Goal: Task Accomplishment & Management: Manage account settings

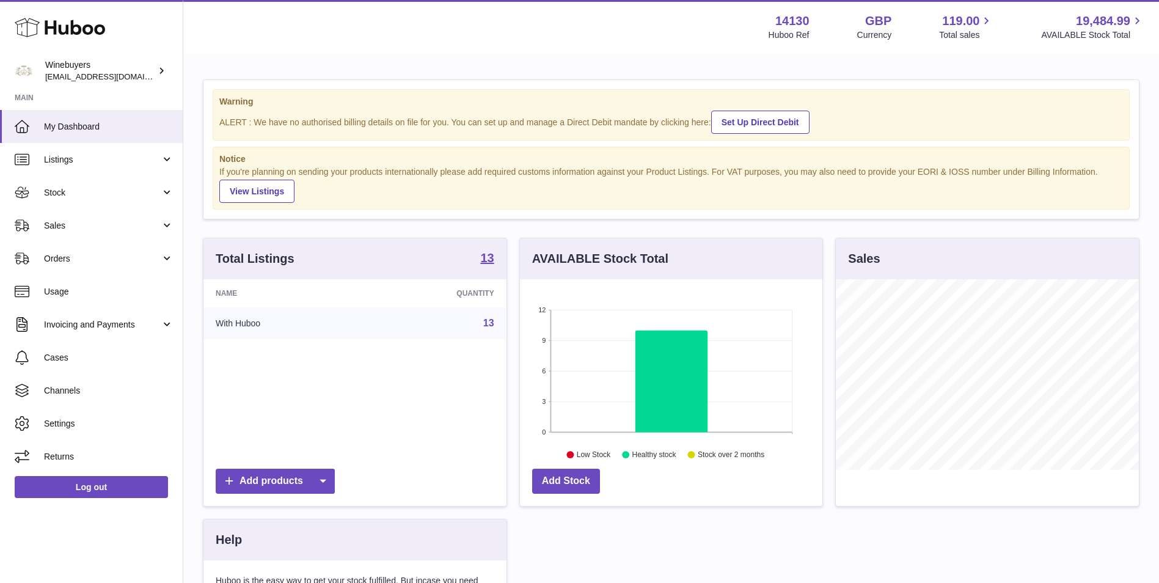
scroll to position [191, 303]
click at [110, 220] on span "Sales" at bounding box center [102, 226] width 117 height 12
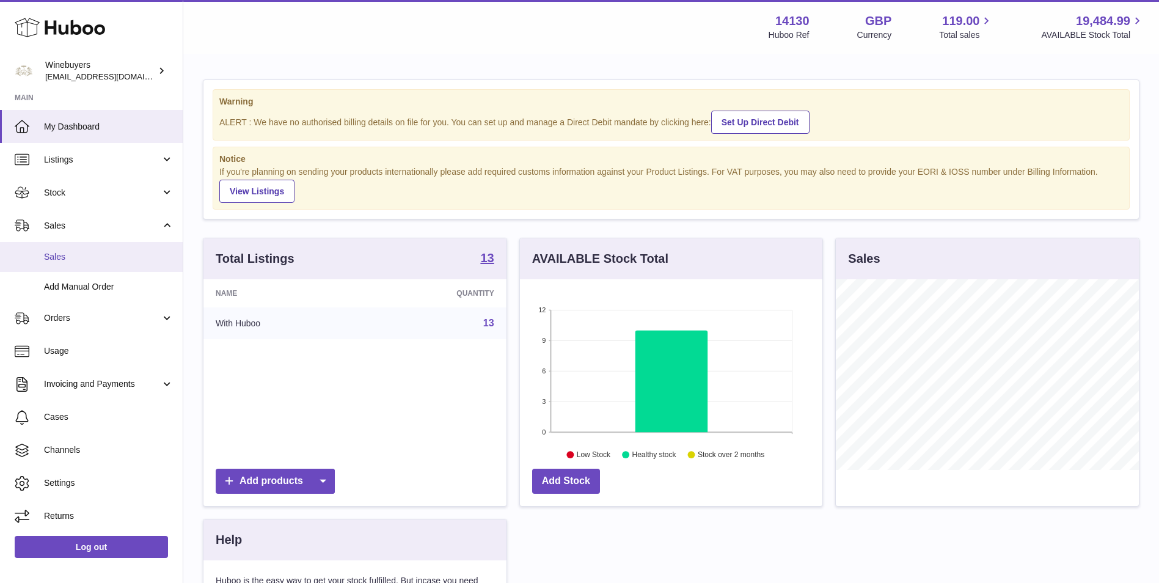
click at [105, 260] on span "Sales" at bounding box center [109, 257] width 130 height 12
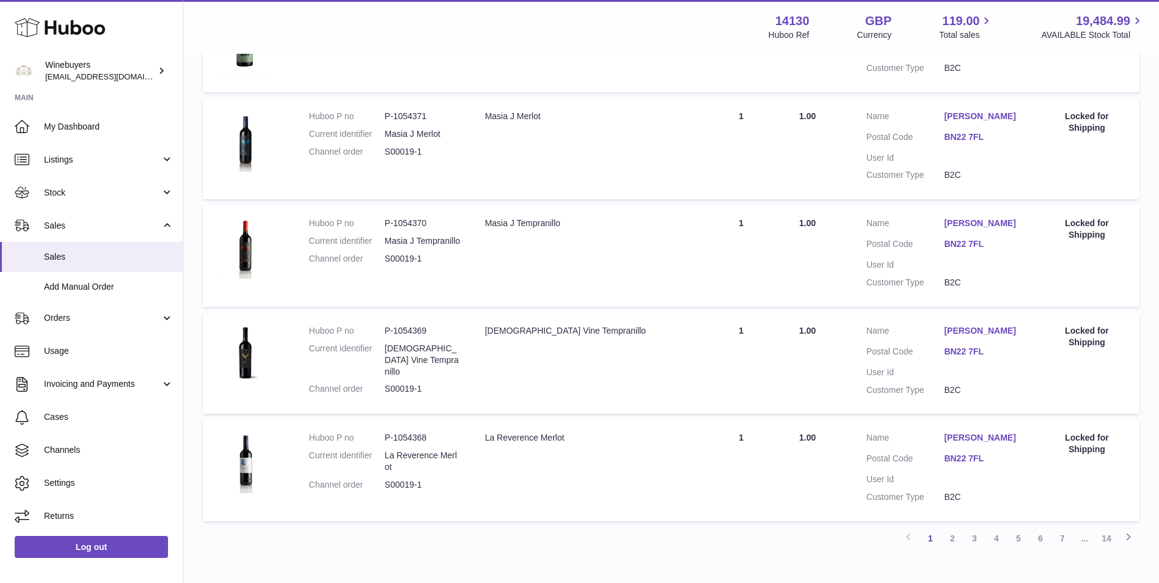
scroll to position [1065, 0]
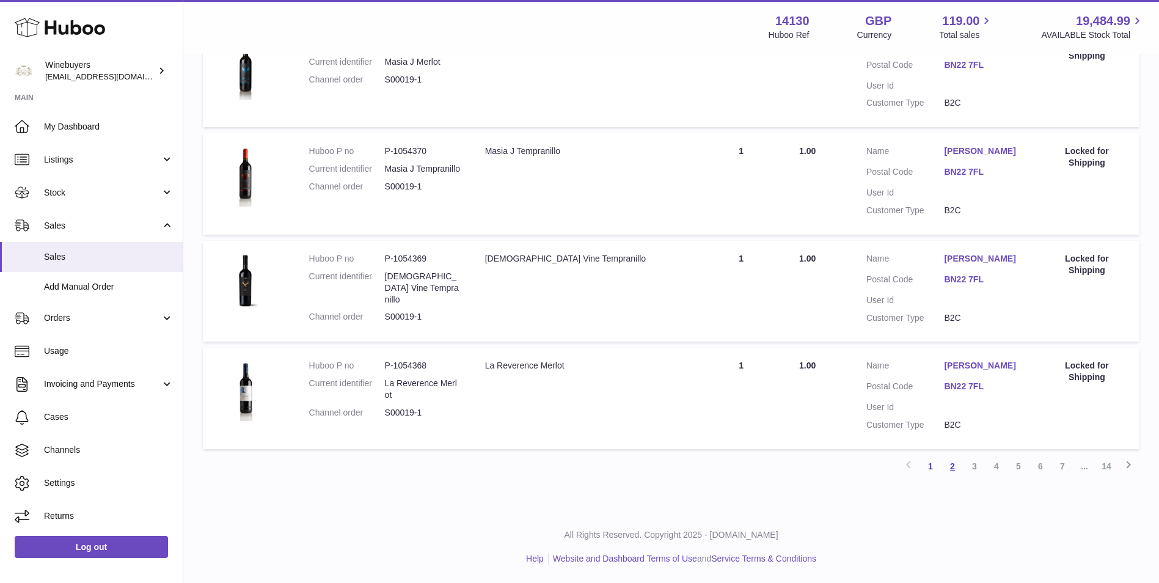
click at [955, 469] on link "2" at bounding box center [953, 466] width 22 height 22
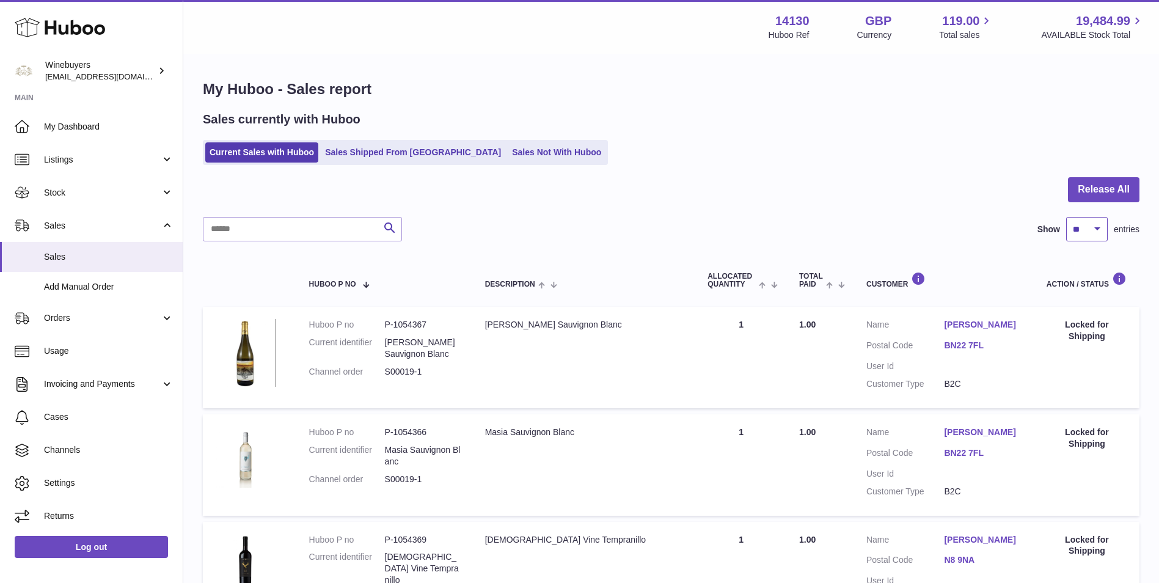
click at [1082, 230] on select "** ** ** ***" at bounding box center [1088, 229] width 42 height 24
select select "***"
click at [1067, 217] on select "** ** ** ***" at bounding box center [1088, 229] width 42 height 24
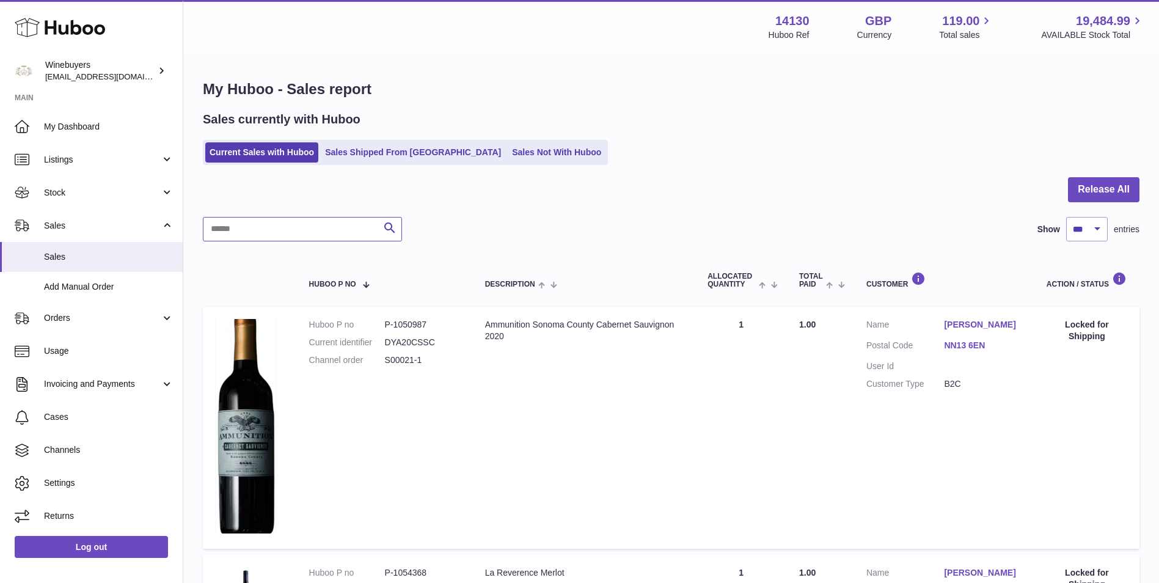
click at [257, 240] on input "text" at bounding box center [302, 229] width 199 height 24
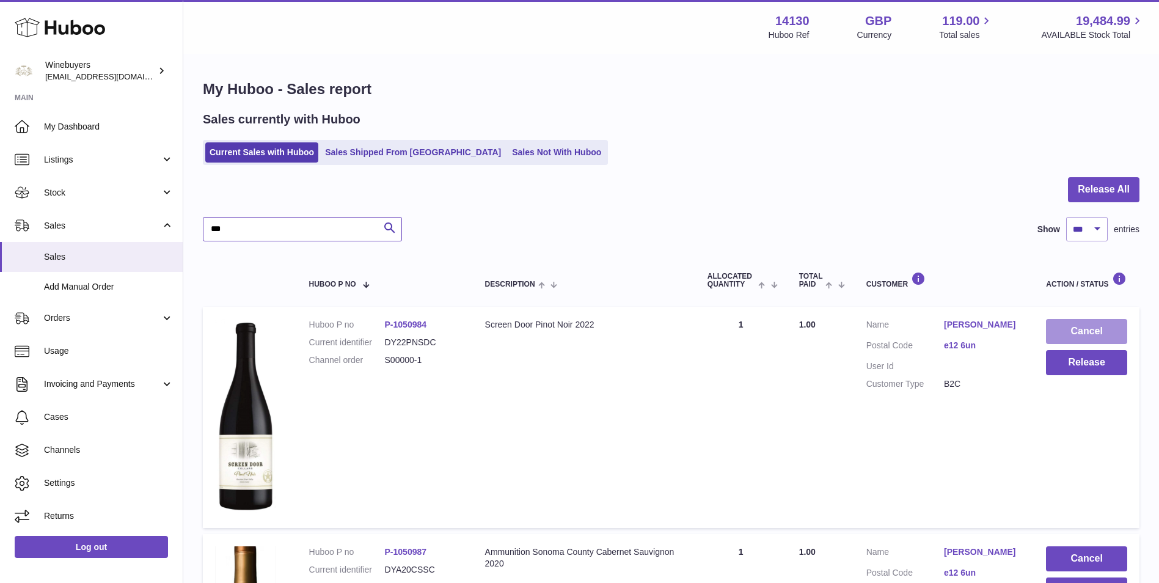
type input "***"
click at [1111, 323] on button "Cancel" at bounding box center [1086, 331] width 81 height 25
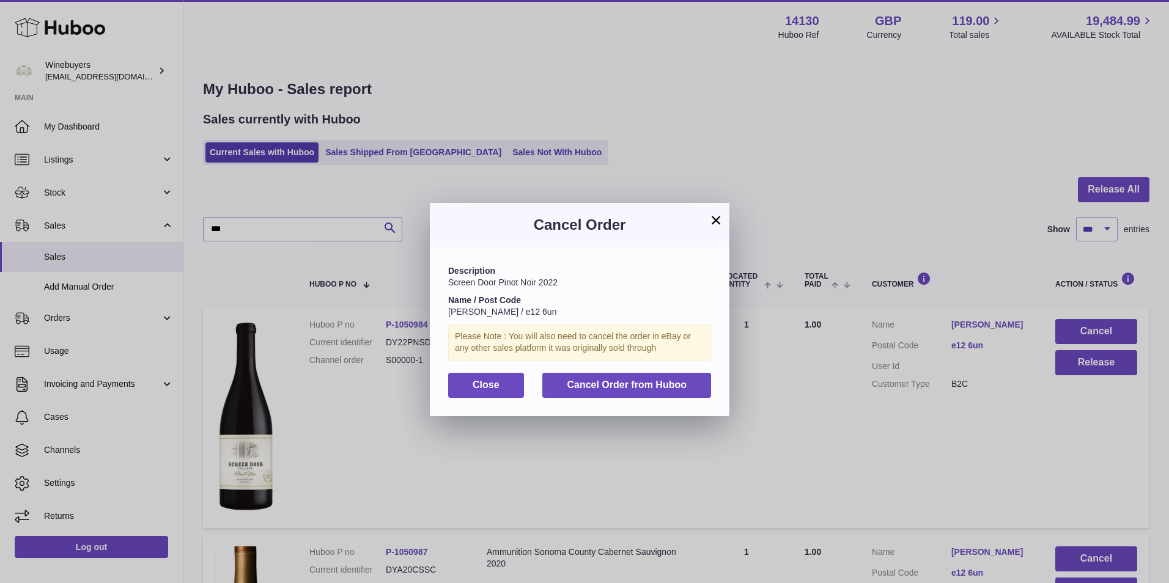
click at [724, 221] on div "Cancel Order" at bounding box center [579, 225] width 299 height 44
click at [722, 220] on button "×" at bounding box center [715, 220] width 15 height 15
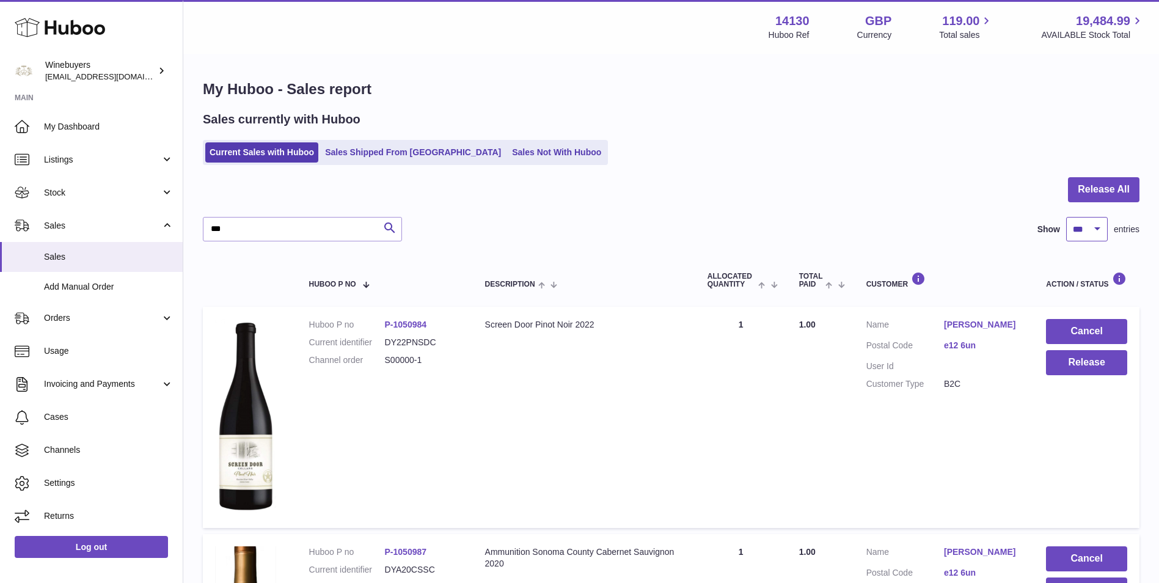
click at [1090, 221] on select "** ** ** ***" at bounding box center [1088, 229] width 42 height 24
select select "**"
click at [1067, 217] on select "** ** ** ***" at bounding box center [1088, 229] width 42 height 24
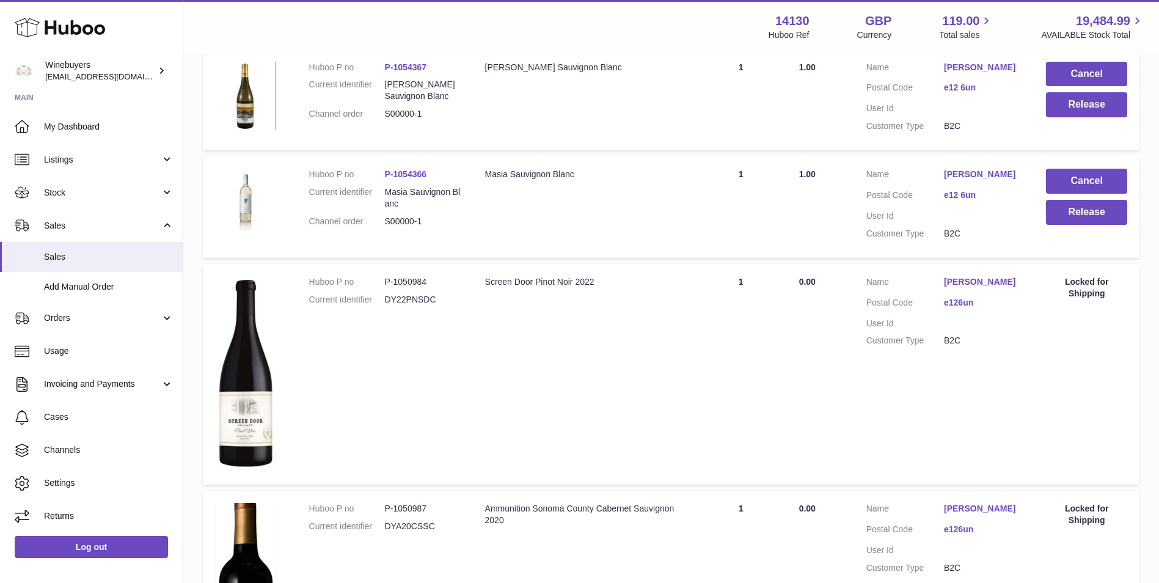
scroll to position [631, 0]
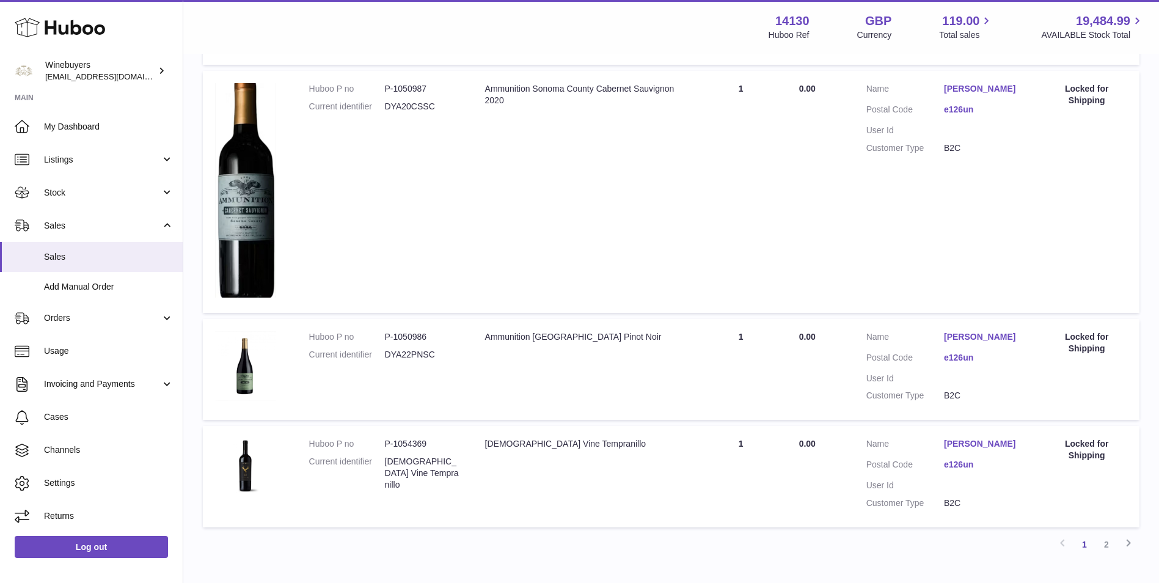
scroll to position [1446, 0]
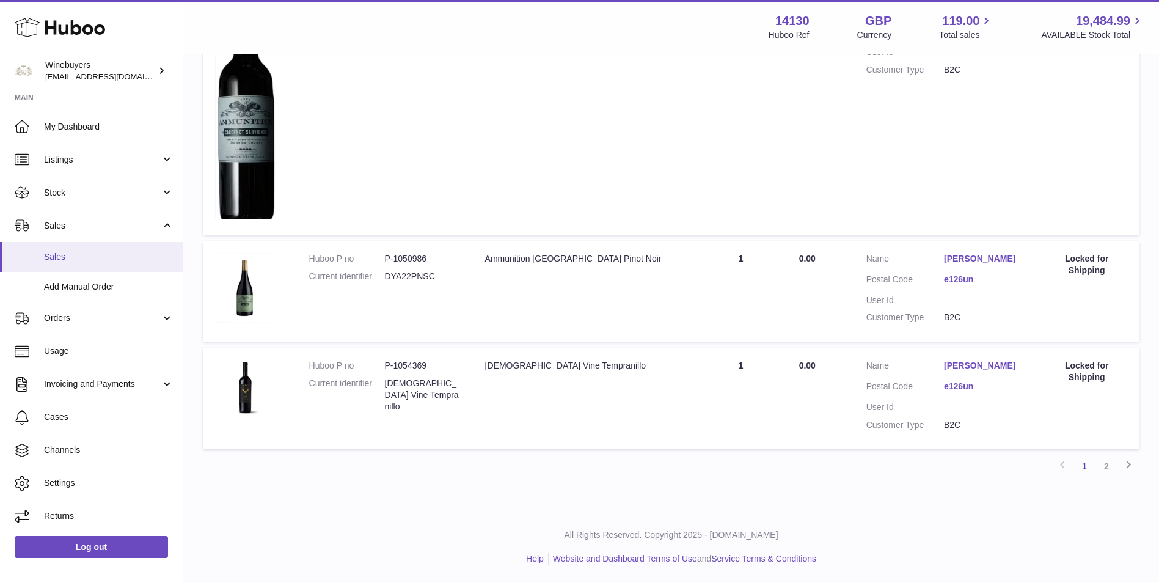
click at [149, 269] on link "Sales" at bounding box center [91, 257] width 183 height 30
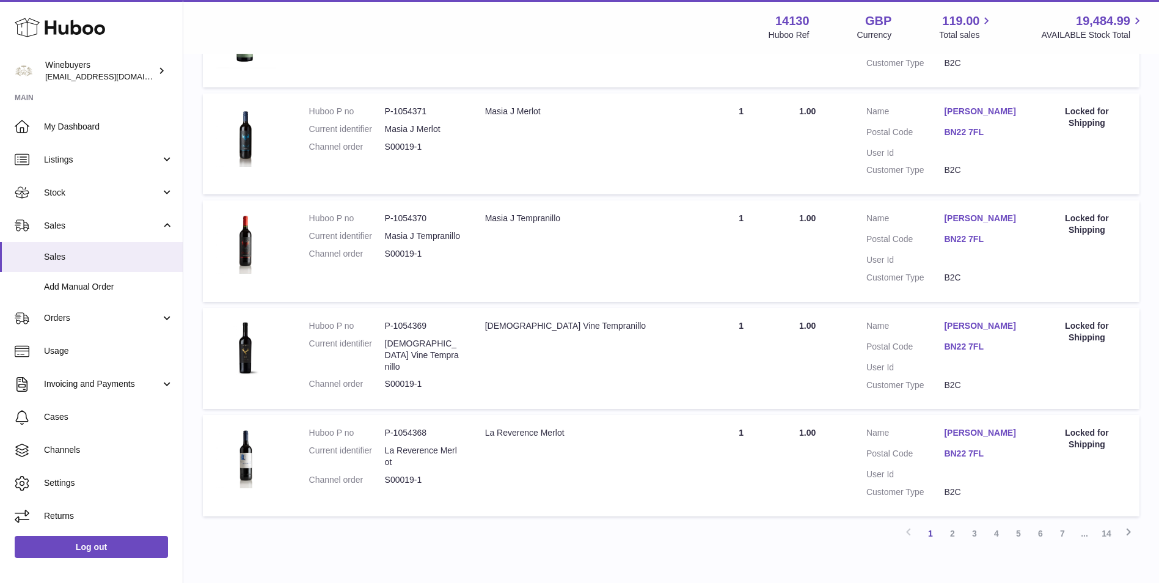
scroll to position [1065, 0]
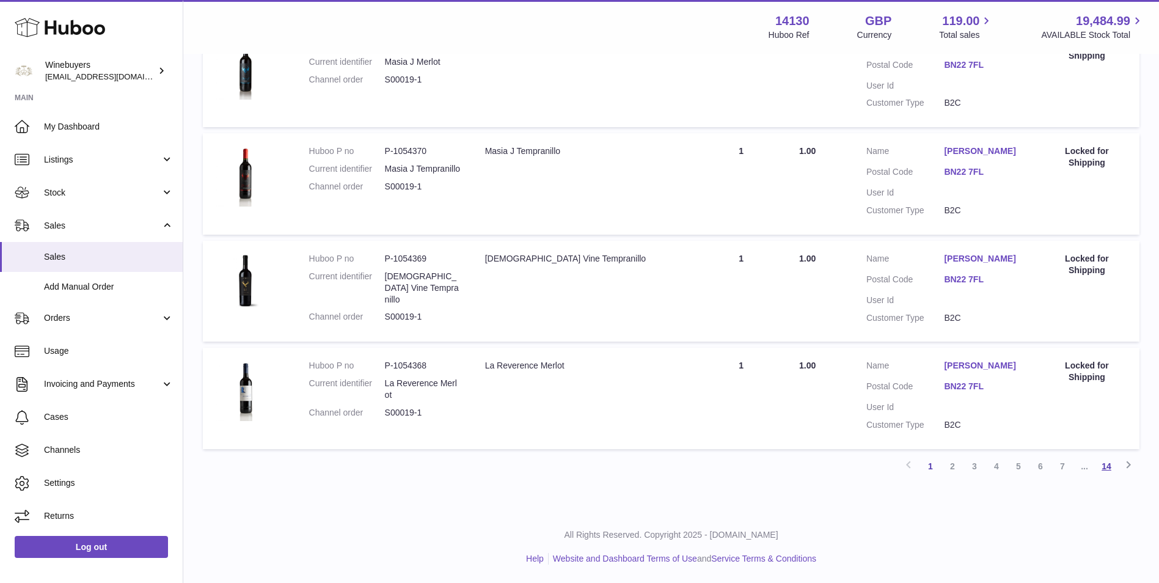
click at [1115, 465] on link "14" at bounding box center [1107, 466] width 22 height 22
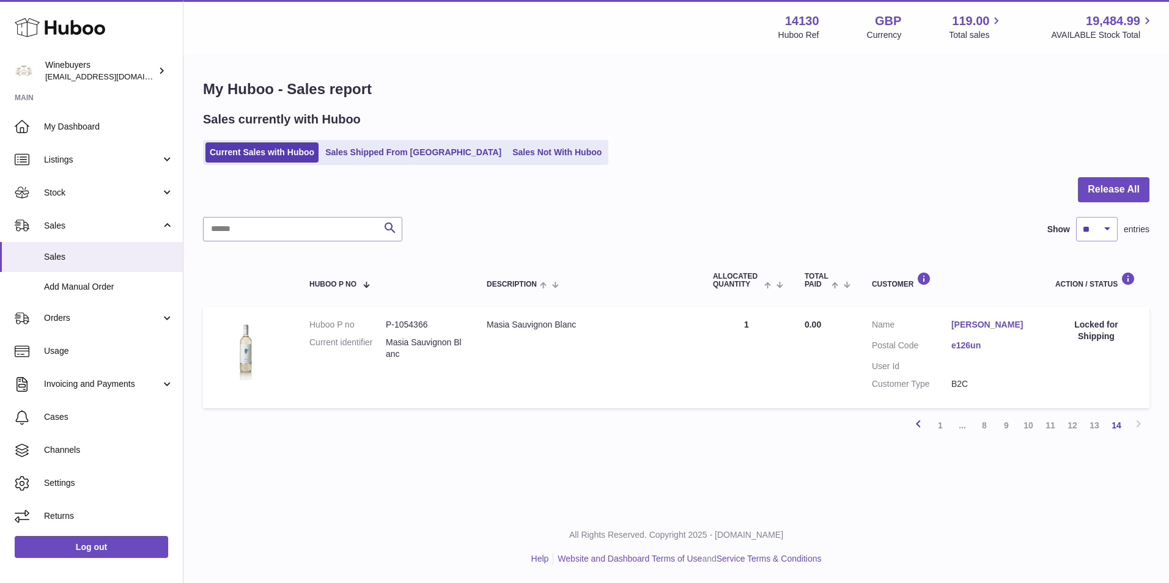
click at [917, 421] on icon at bounding box center [918, 423] width 15 height 15
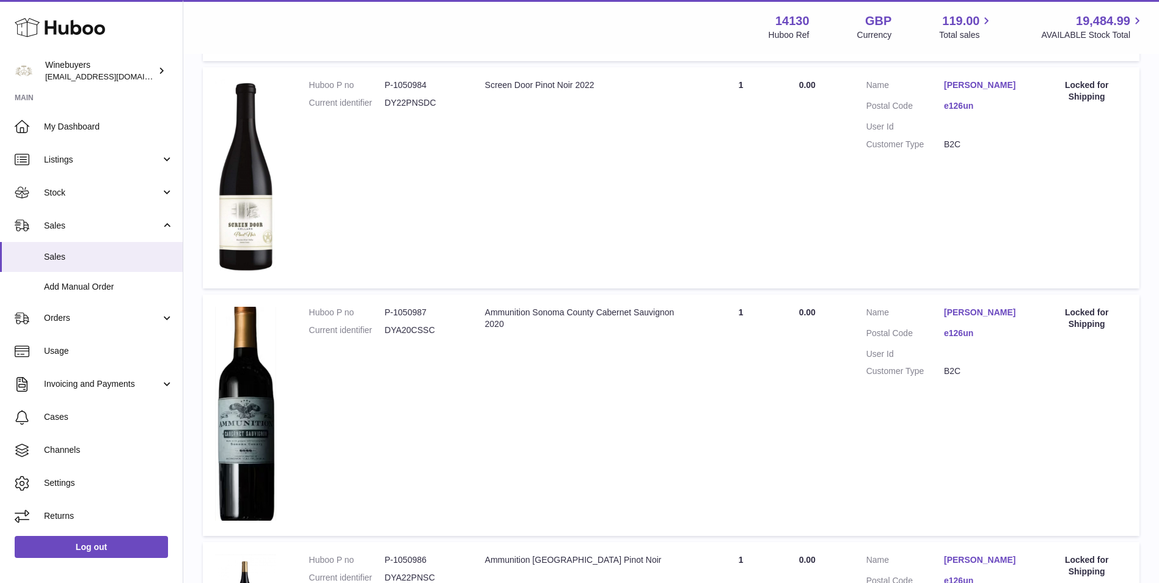
scroll to position [1326, 0]
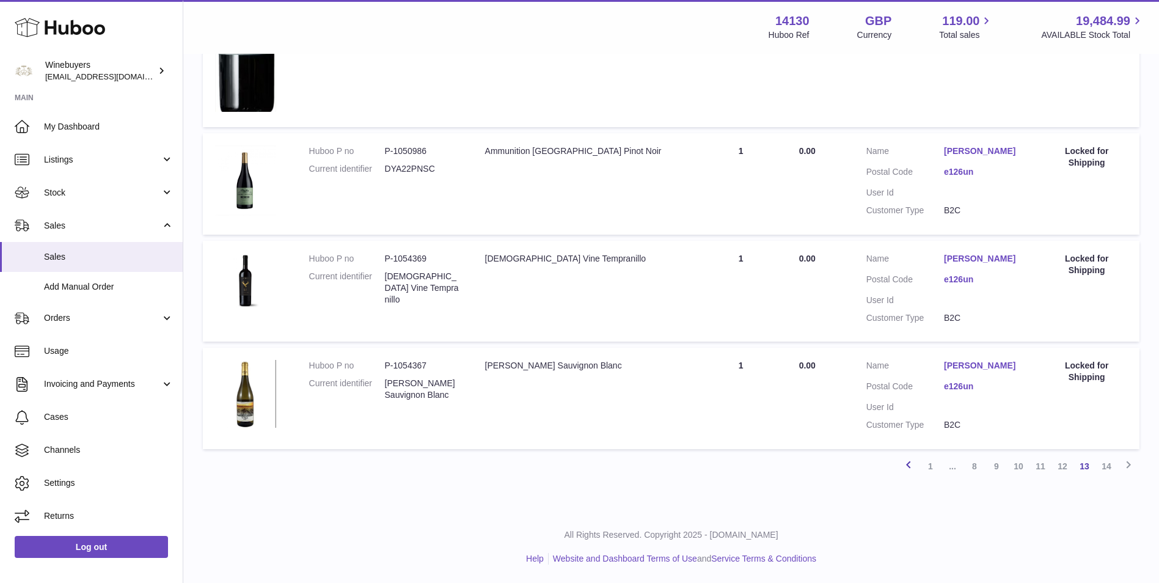
click at [916, 469] on link "Previous" at bounding box center [909, 466] width 22 height 22
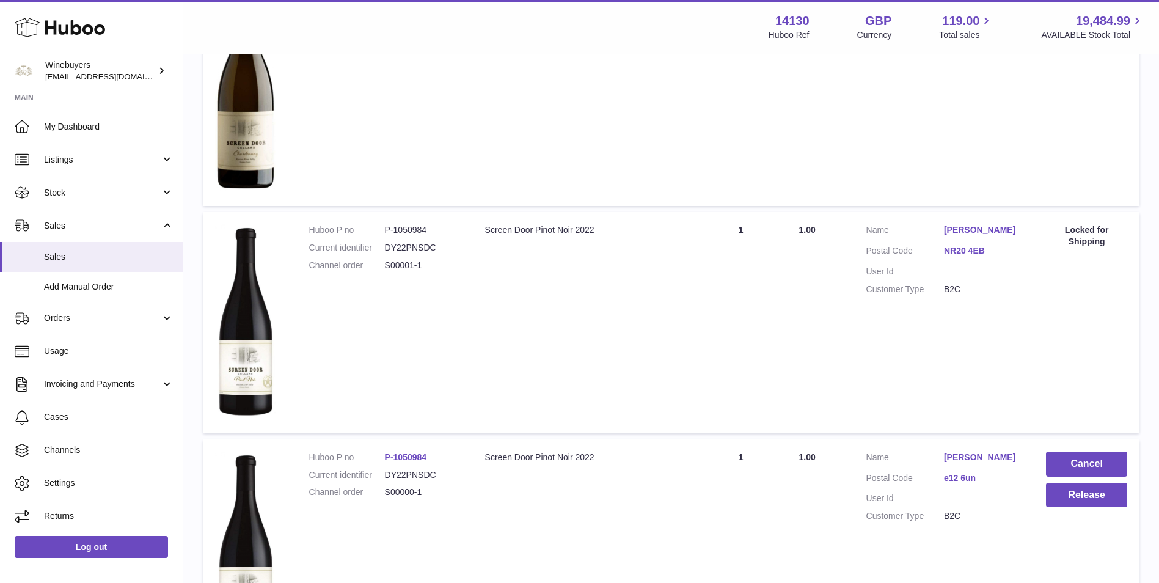
scroll to position [1706, 0]
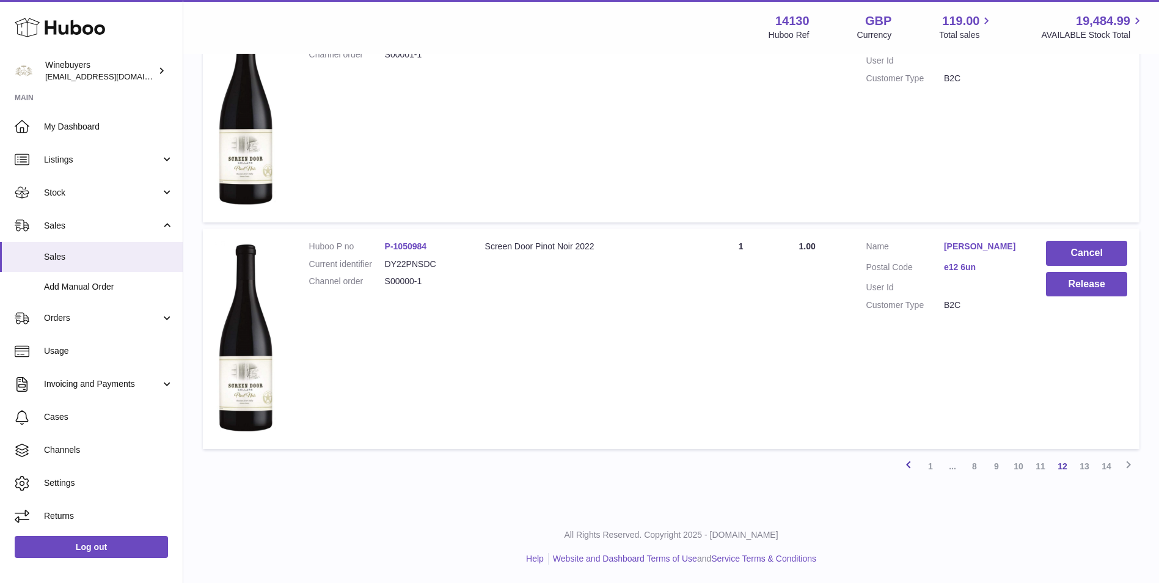
click at [917, 465] on link "Previous" at bounding box center [909, 466] width 22 height 22
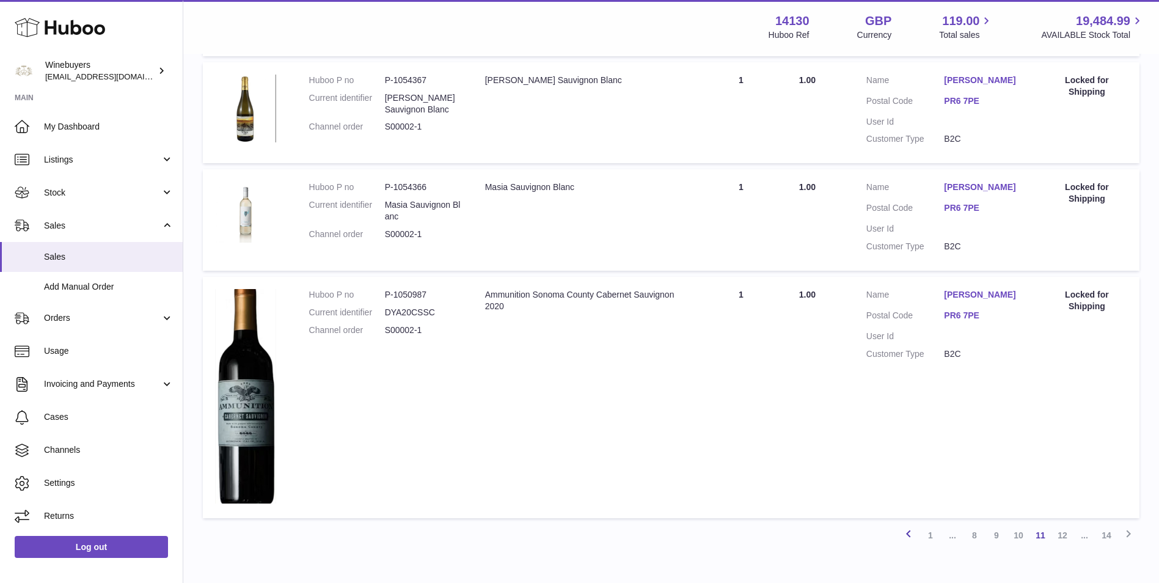
click at [919, 524] on link "Previous" at bounding box center [909, 535] width 22 height 22
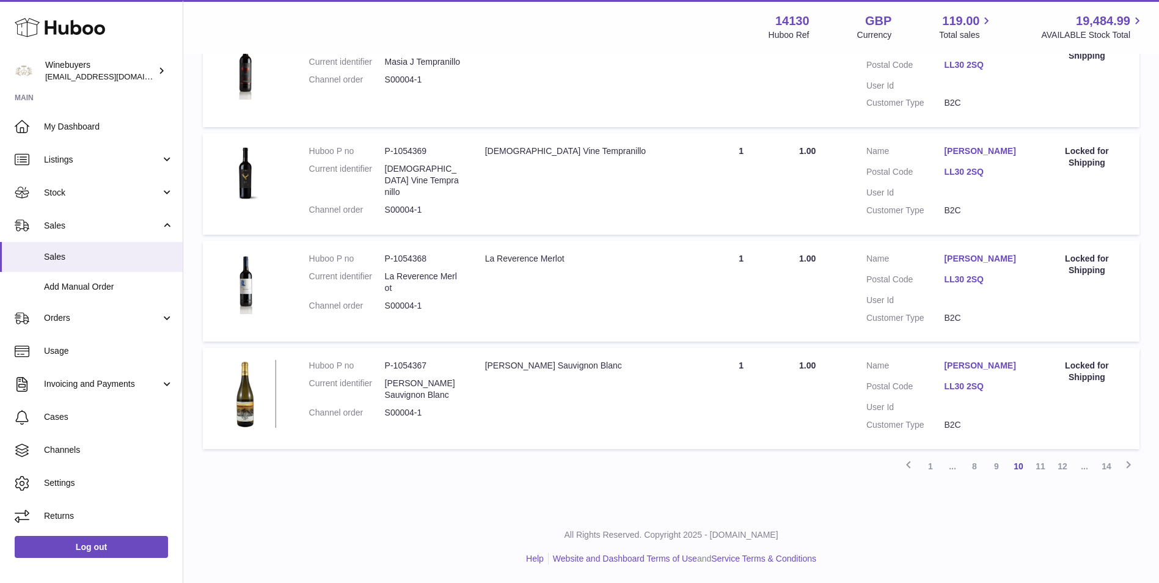
click at [914, 468] on icon at bounding box center [909, 464] width 15 height 15
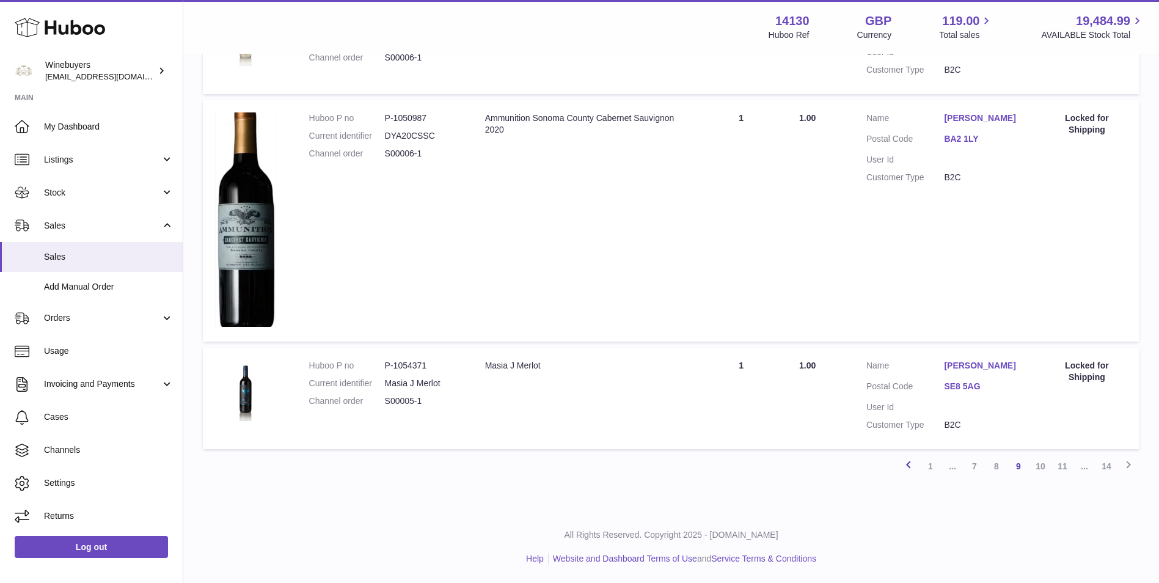
click at [902, 469] on icon at bounding box center [909, 464] width 15 height 15
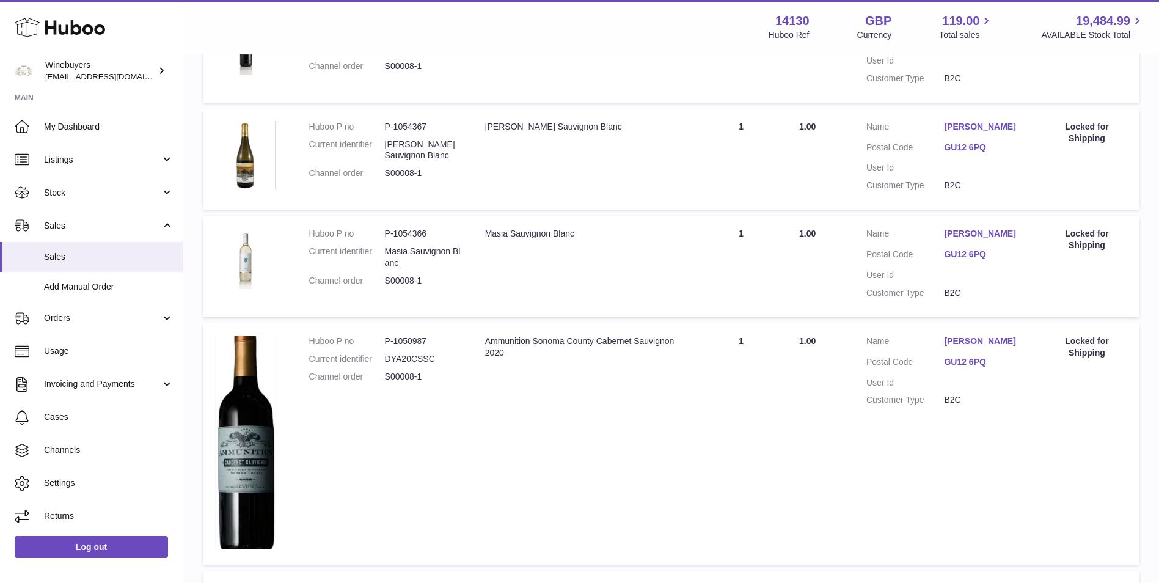
scroll to position [1206, 0]
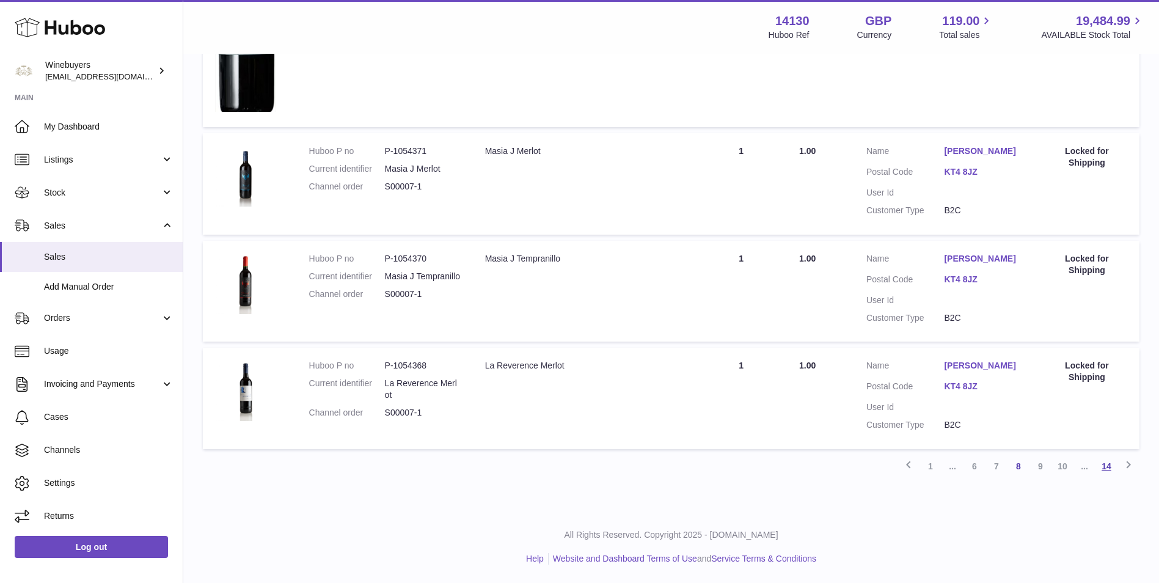
click at [1107, 467] on link "14" at bounding box center [1107, 466] width 22 height 22
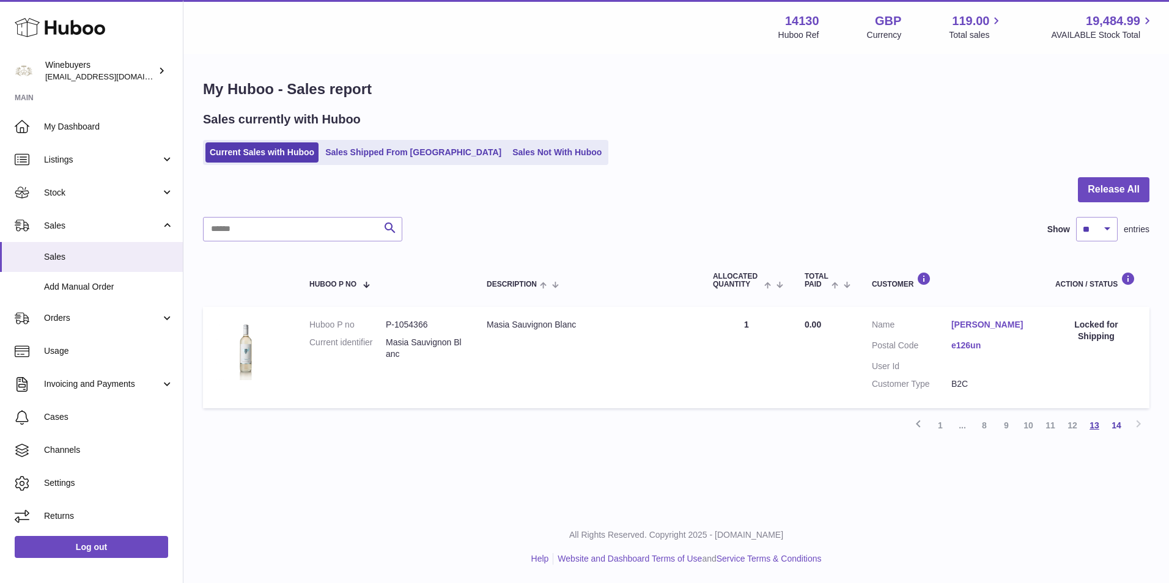
click at [1090, 427] on link "13" at bounding box center [1094, 425] width 22 height 22
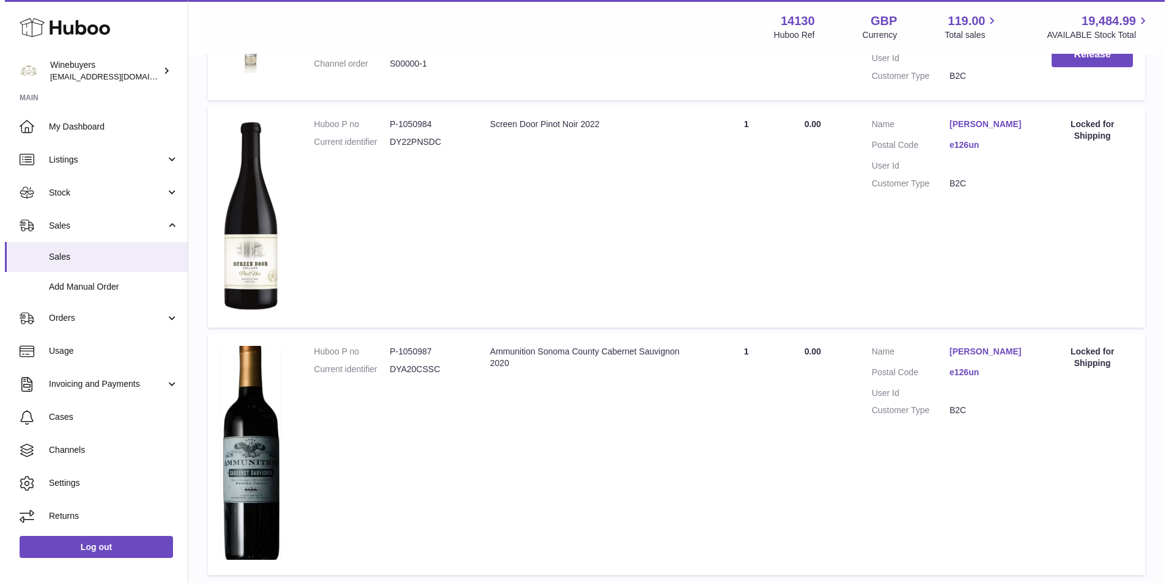
scroll to position [511, 0]
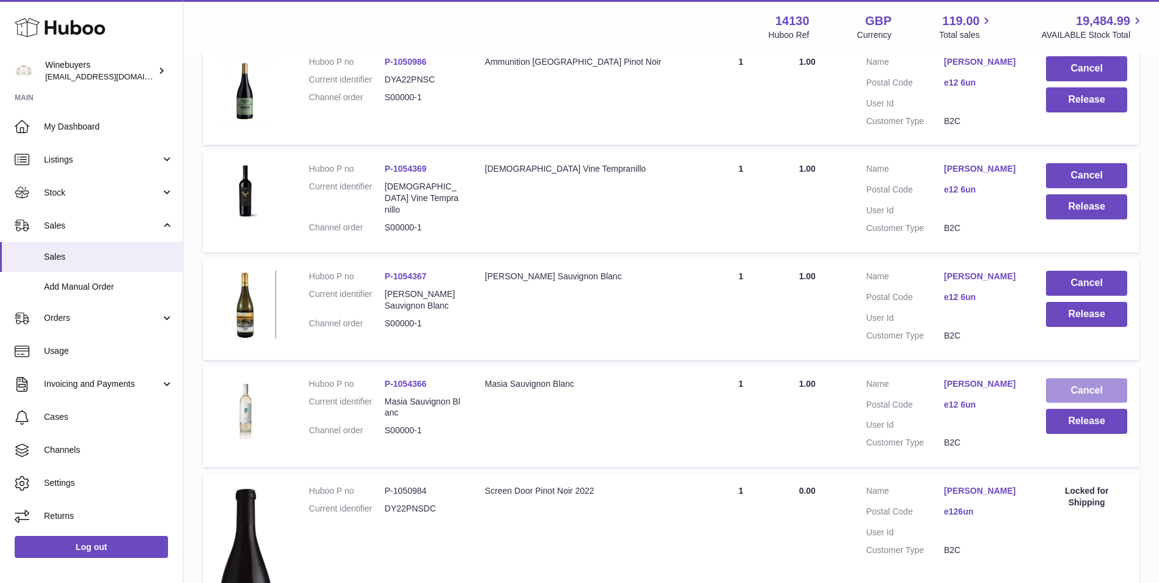
click at [1079, 381] on button "Cancel" at bounding box center [1086, 390] width 81 height 25
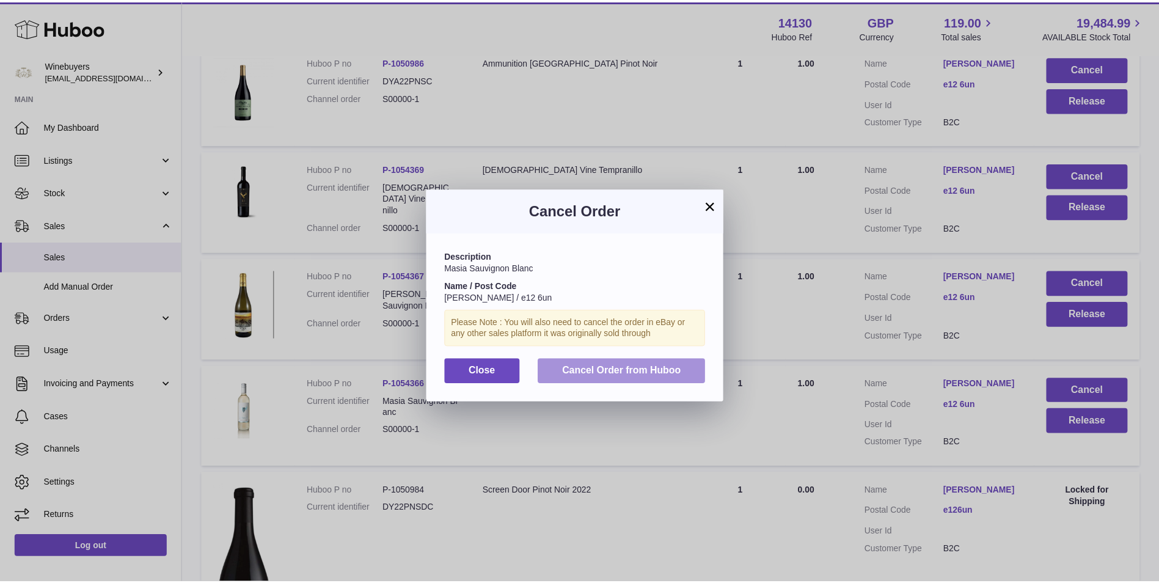
scroll to position [18, 0]
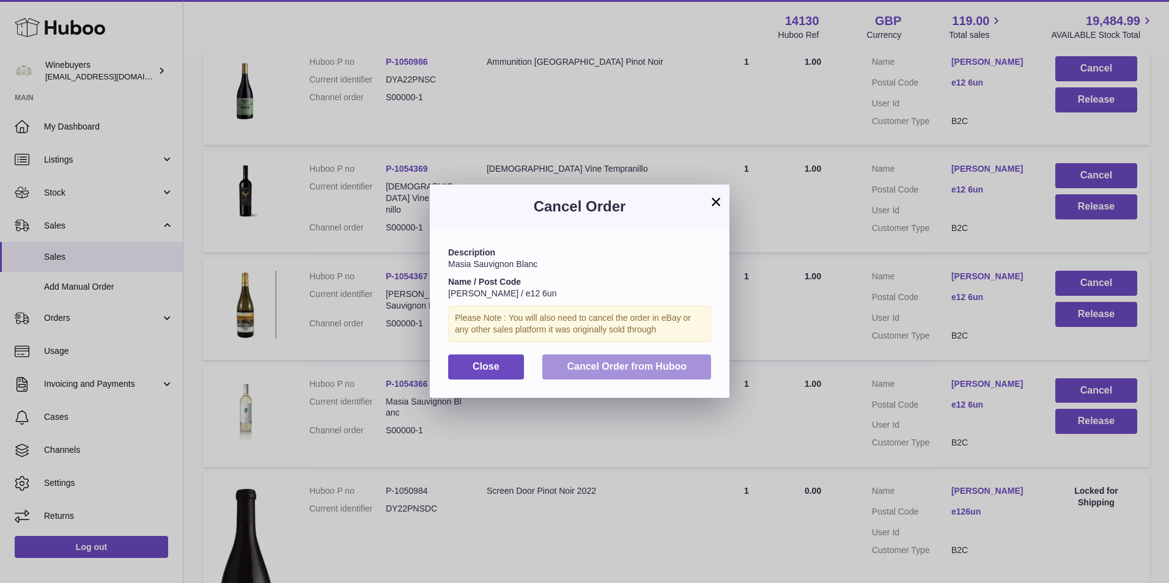
click at [611, 361] on span "Cancel Order from Huboo" at bounding box center [627, 366] width 120 height 10
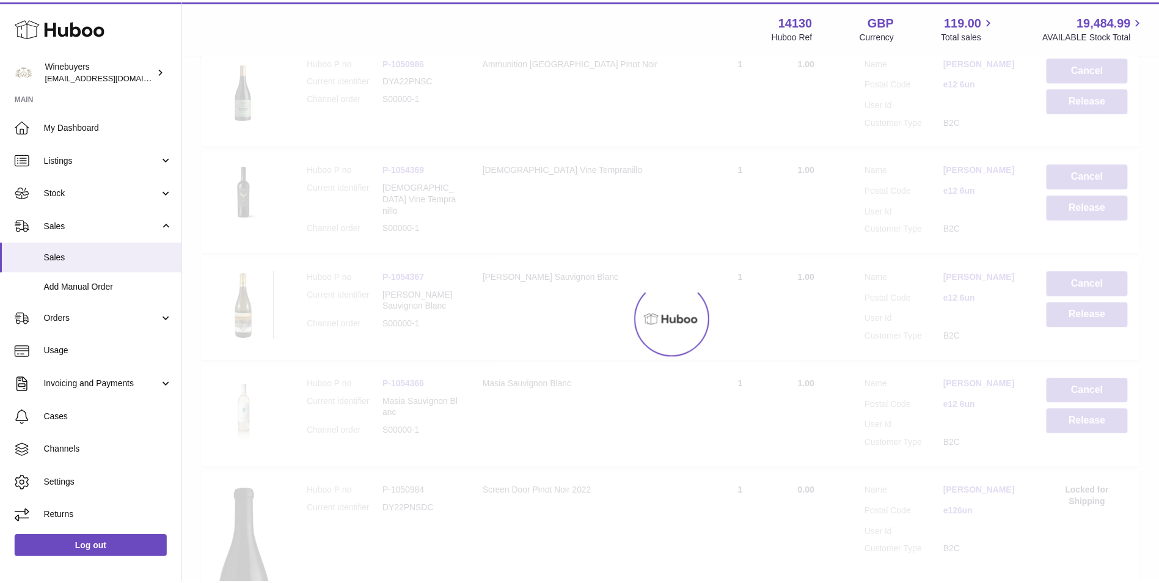
scroll to position [0, 0]
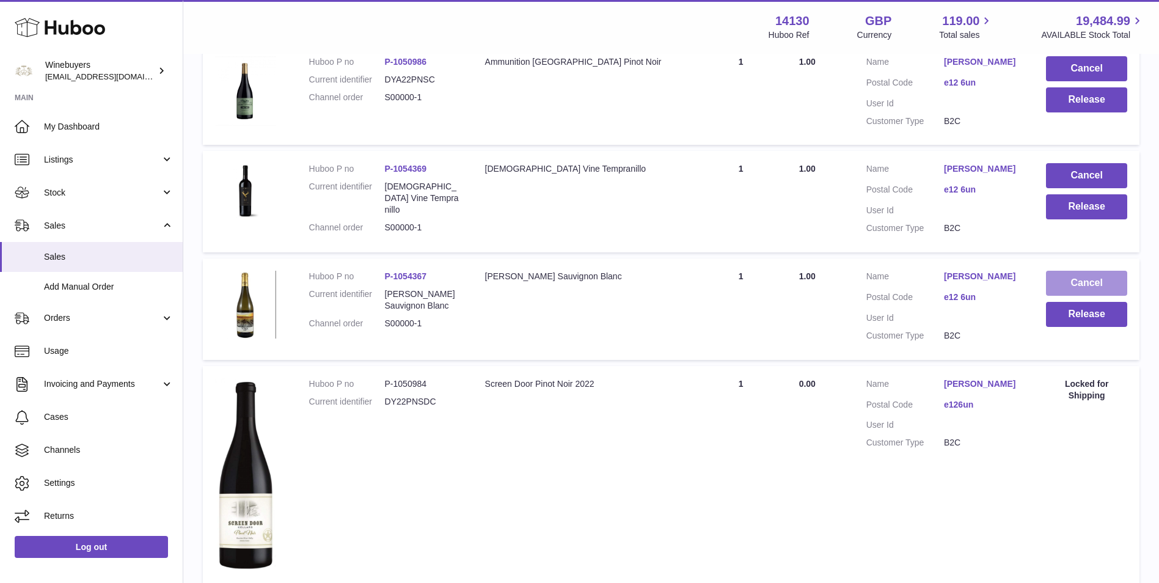
click at [1103, 281] on button "Cancel" at bounding box center [1086, 283] width 81 height 25
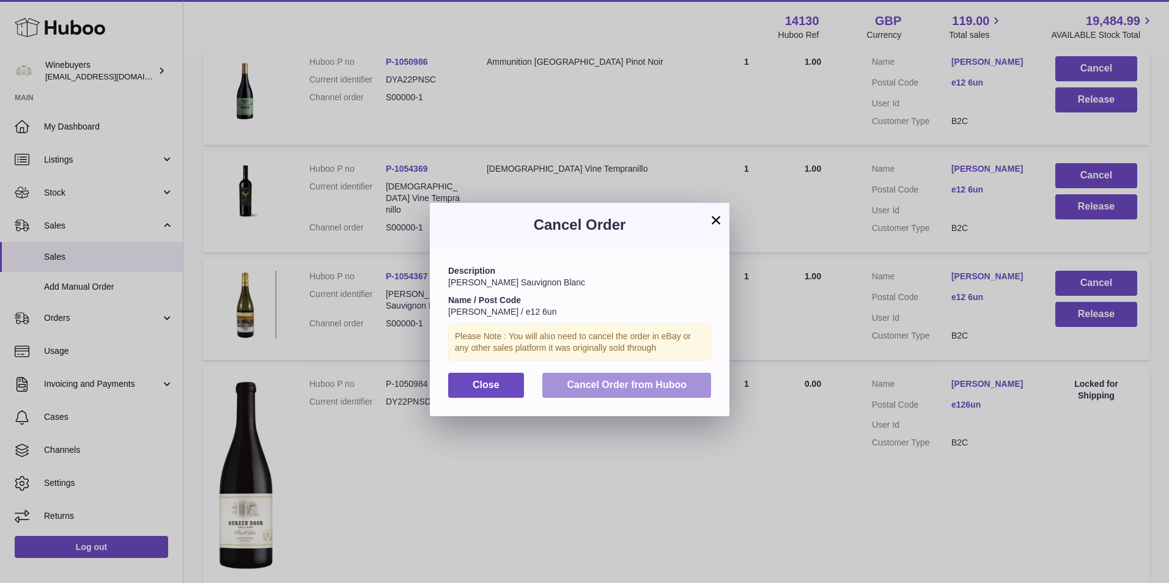
click at [674, 378] on button "Cancel Order from Huboo" at bounding box center [626, 385] width 169 height 25
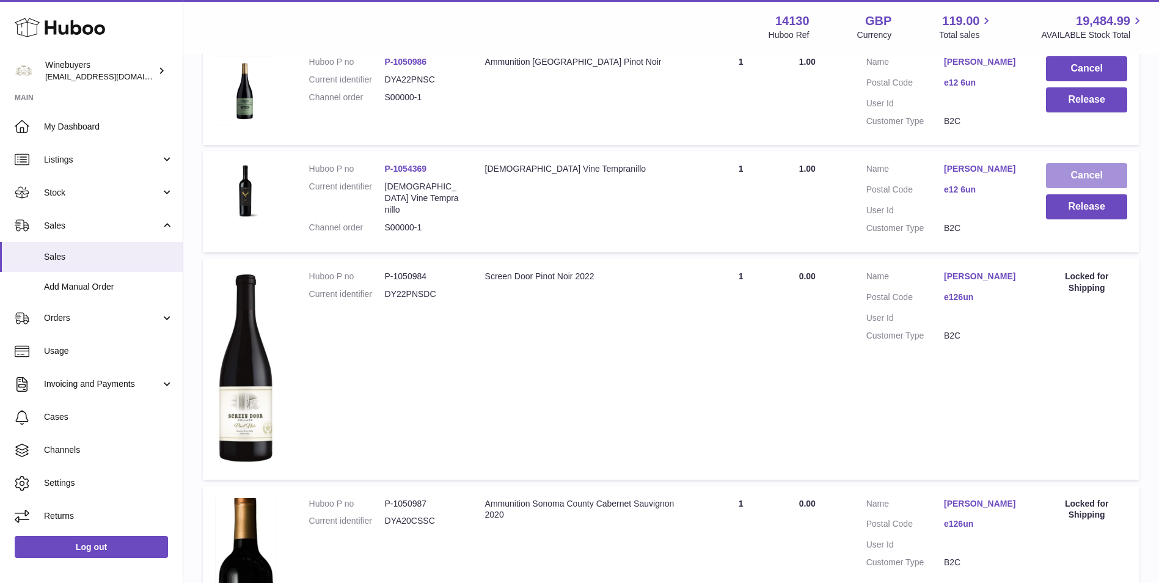
click at [1108, 177] on button "Cancel" at bounding box center [1086, 175] width 81 height 25
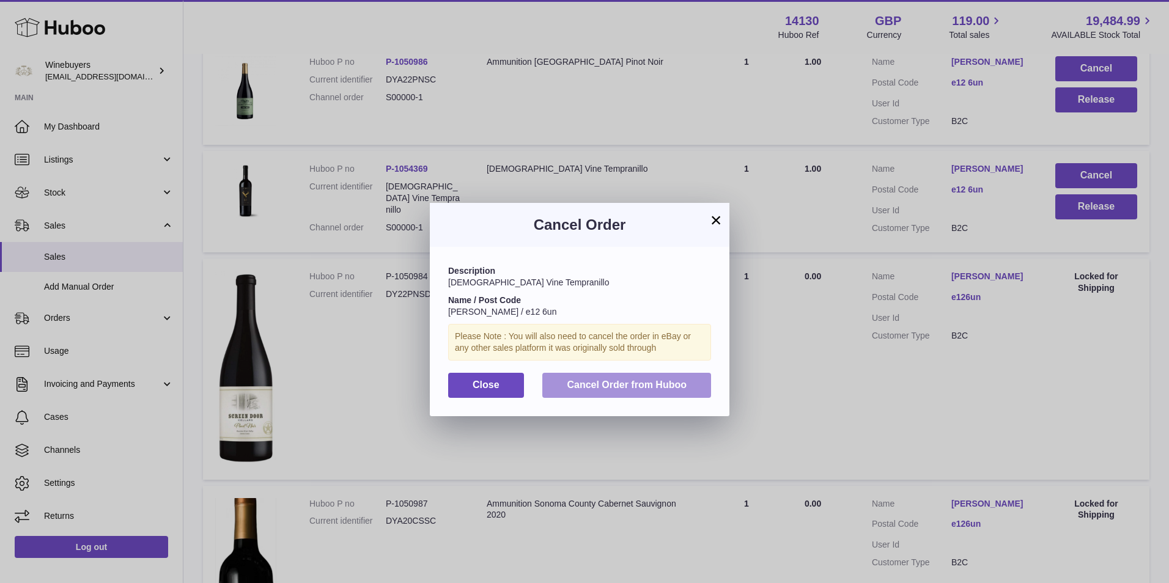
click at [688, 390] on button "Cancel Order from Huboo" at bounding box center [626, 385] width 169 height 25
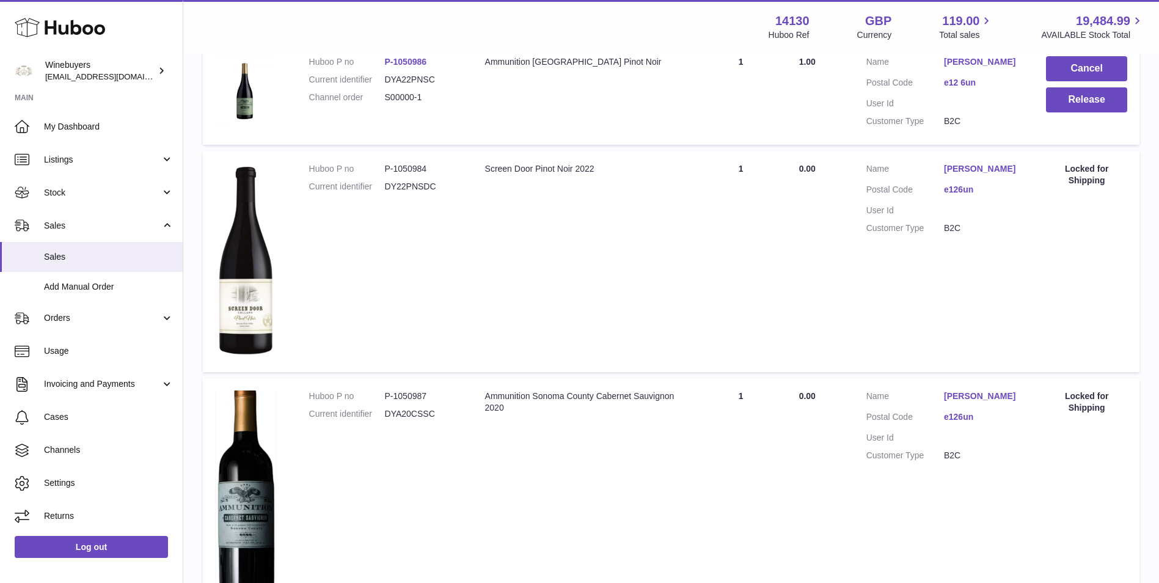
scroll to position [205, 0]
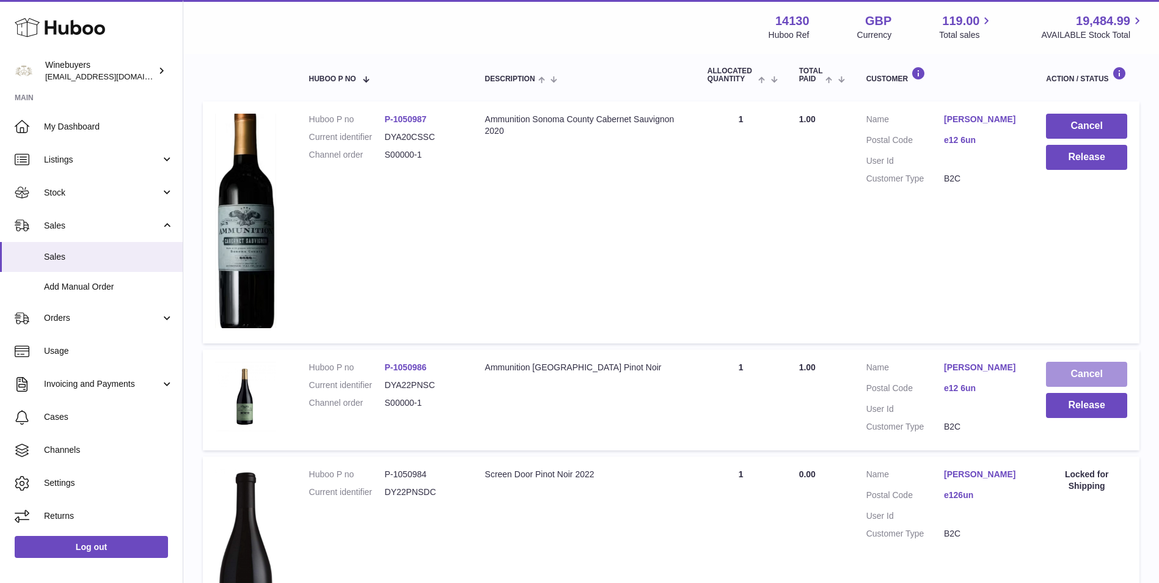
click at [1089, 365] on button "Cancel" at bounding box center [1086, 374] width 81 height 25
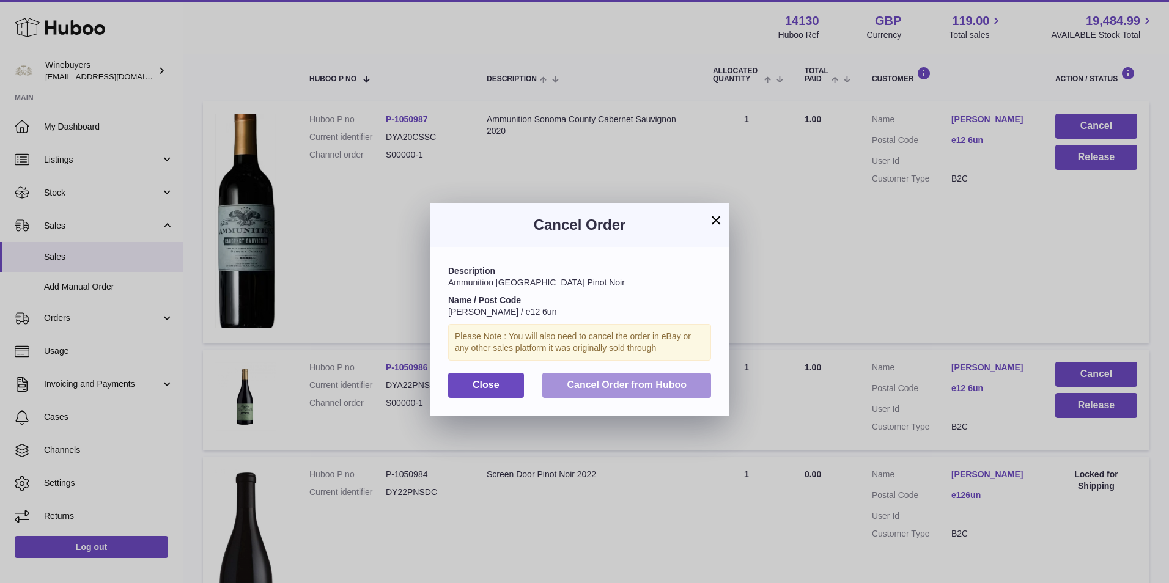
click at [671, 390] on button "Cancel Order from Huboo" at bounding box center [626, 385] width 169 height 25
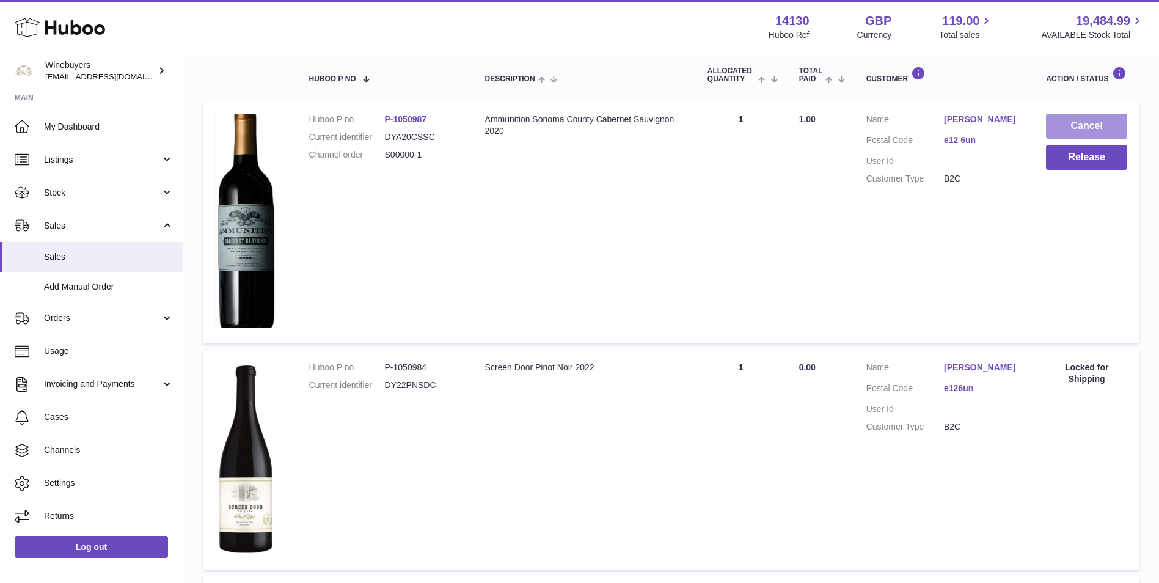
click at [1095, 123] on button "Cancel" at bounding box center [1086, 126] width 81 height 25
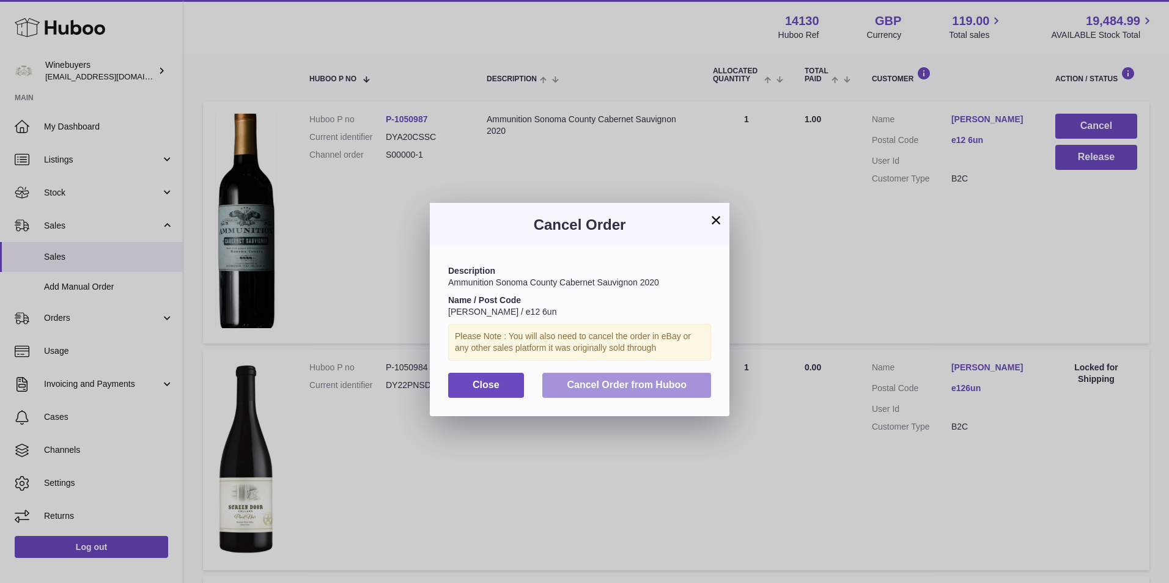
click at [686, 397] on button "Cancel Order from Huboo" at bounding box center [626, 385] width 169 height 25
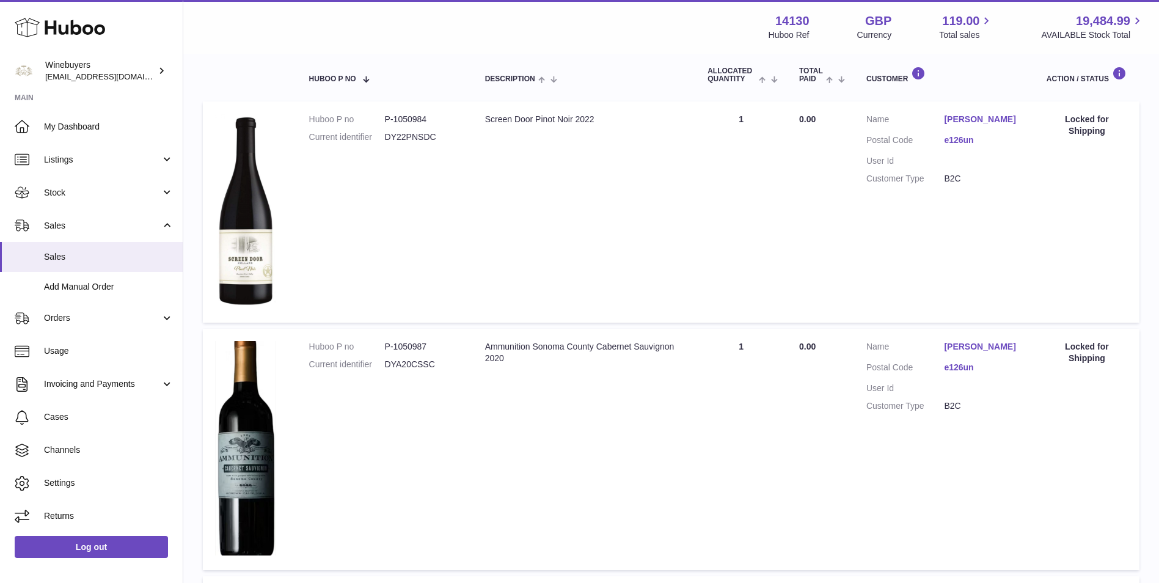
scroll to position [756, 0]
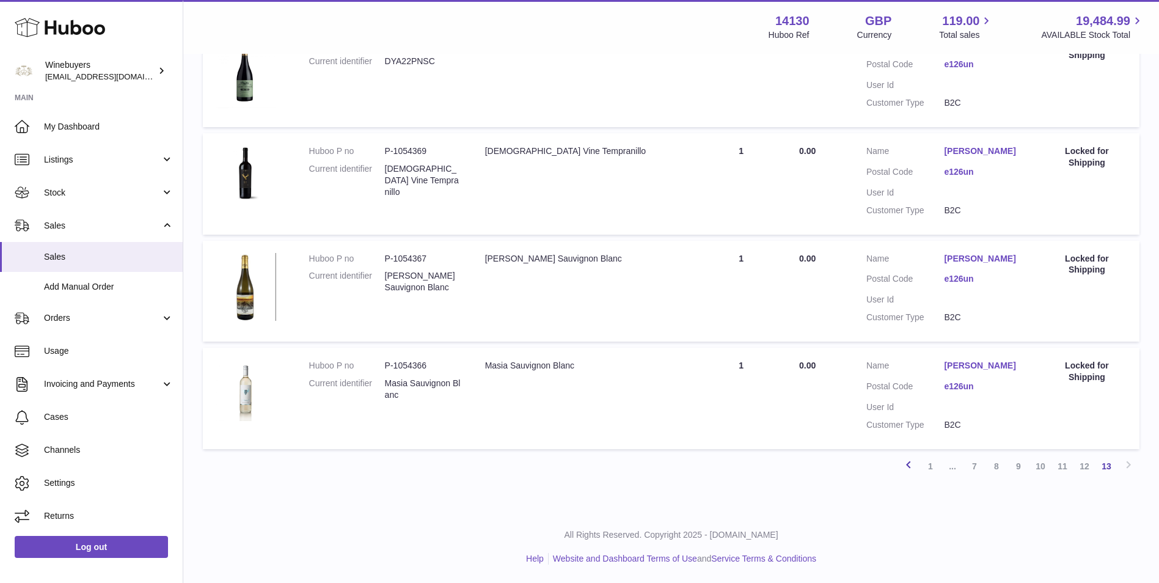
click at [905, 465] on icon at bounding box center [909, 464] width 15 height 15
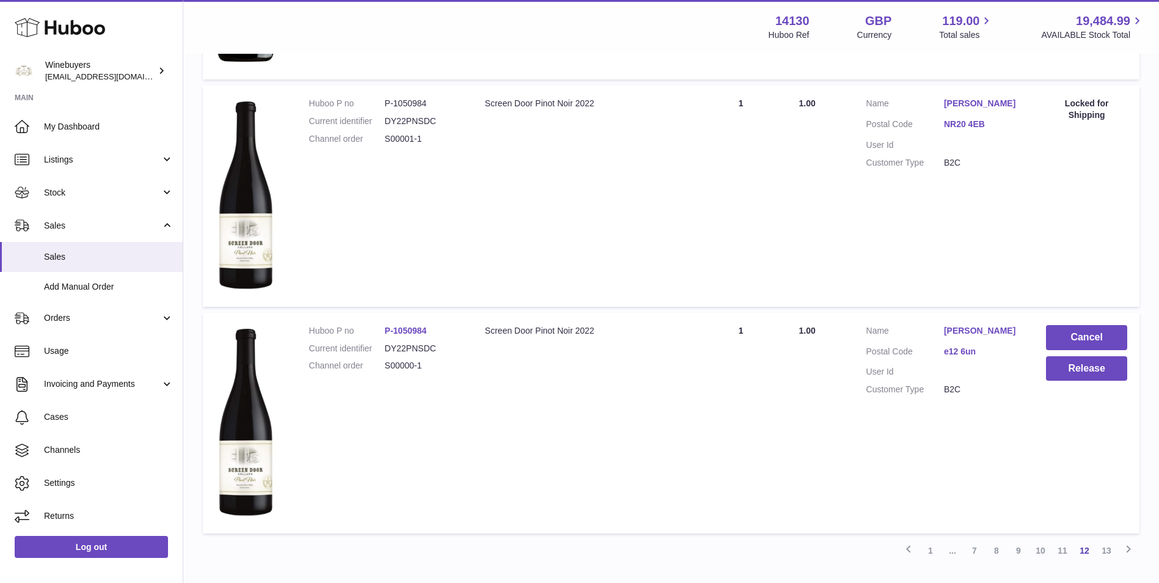
scroll to position [1685, 0]
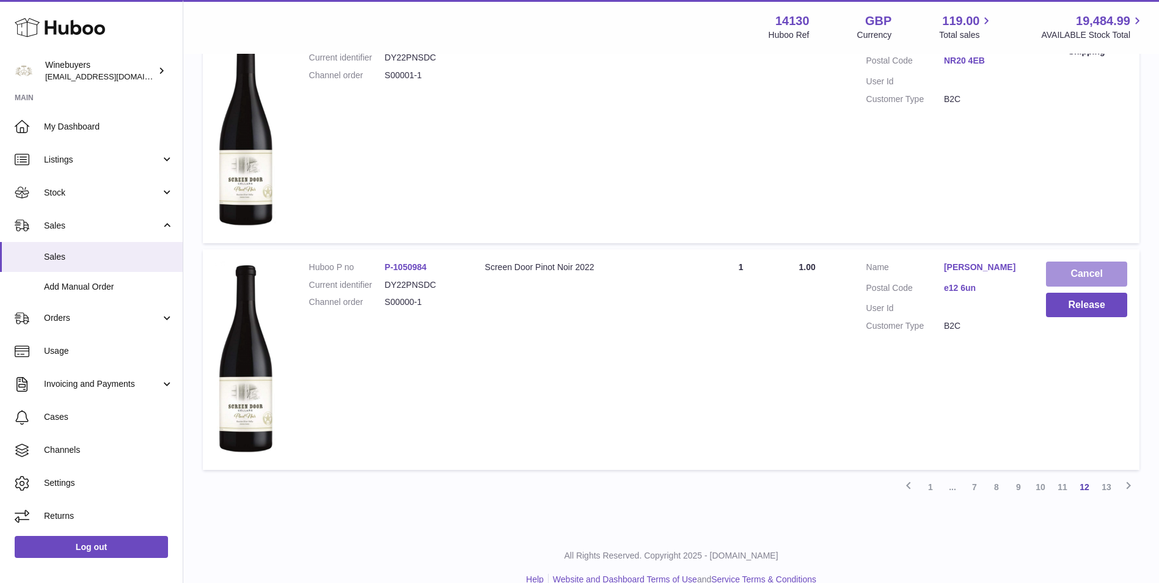
click at [1097, 280] on button "Cancel" at bounding box center [1086, 274] width 81 height 25
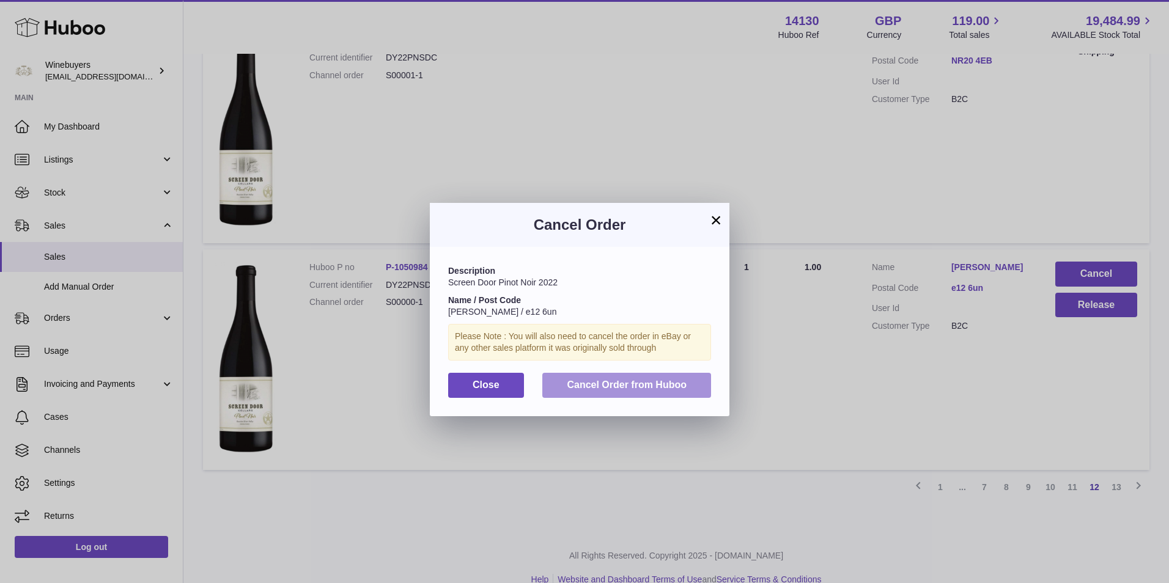
click at [681, 389] on span "Cancel Order from Huboo" at bounding box center [627, 385] width 120 height 10
